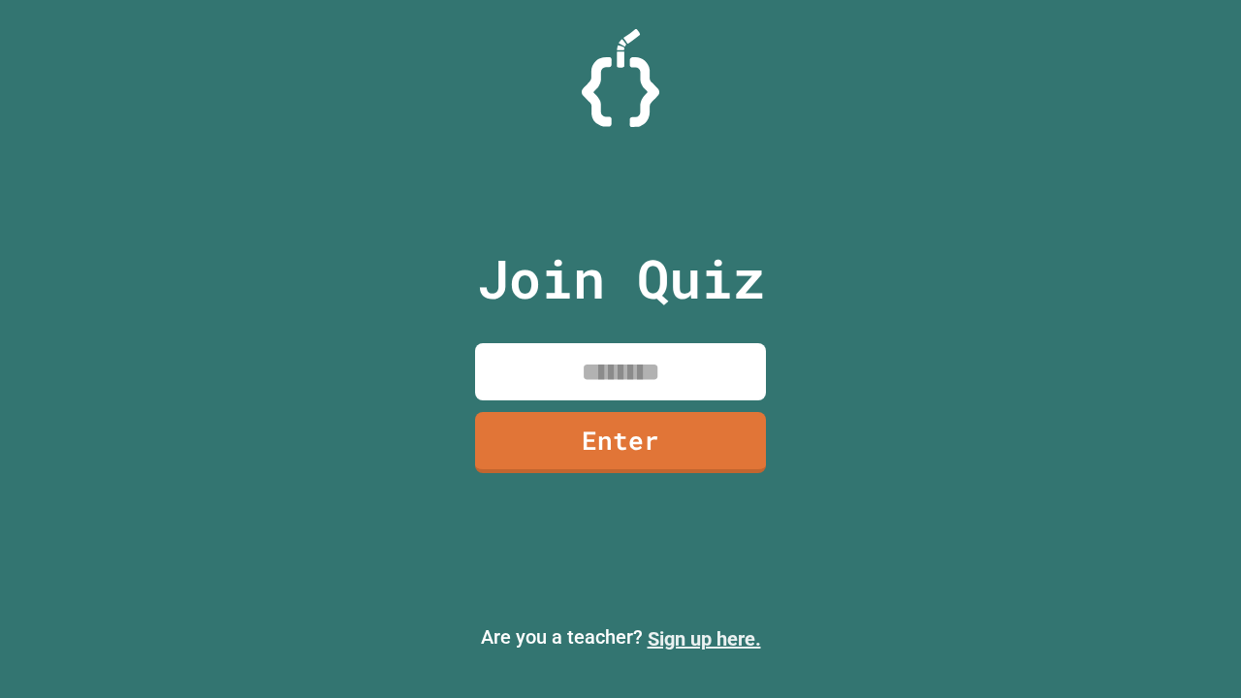
click at [704, 639] on link "Sign up here." at bounding box center [704, 638] width 113 height 23
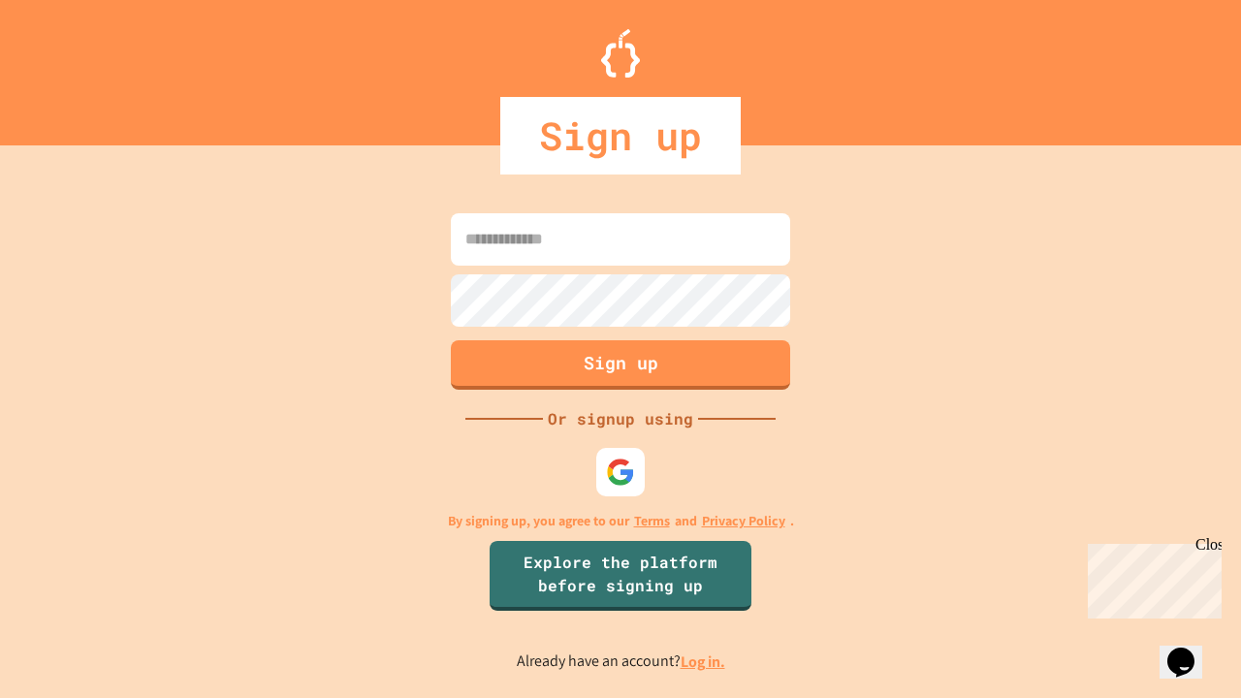
click at [704, 661] on link "Log in." at bounding box center [703, 661] width 45 height 20
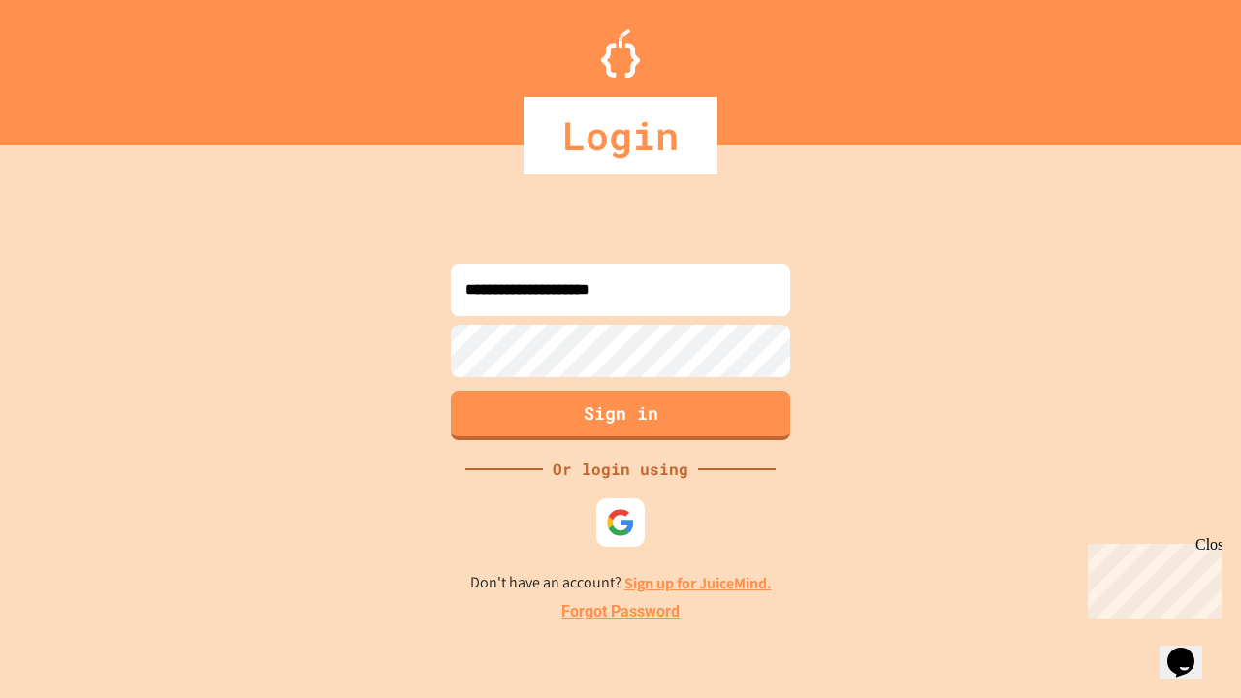
type input "**********"
